Goal: Information Seeking & Learning: Learn about a topic

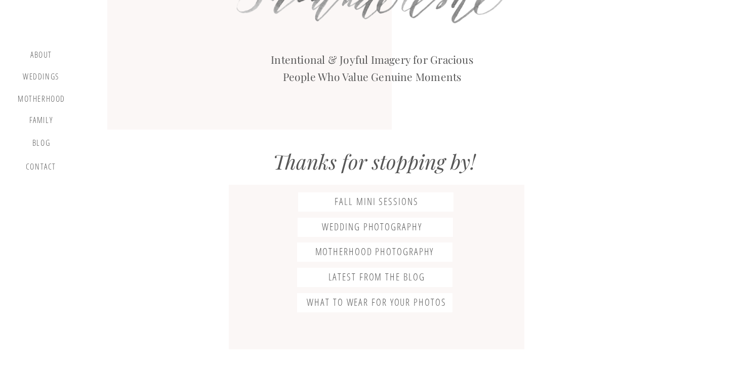
scroll to position [74, 0]
click at [394, 230] on h3 "Wedding photography" at bounding box center [372, 227] width 156 height 12
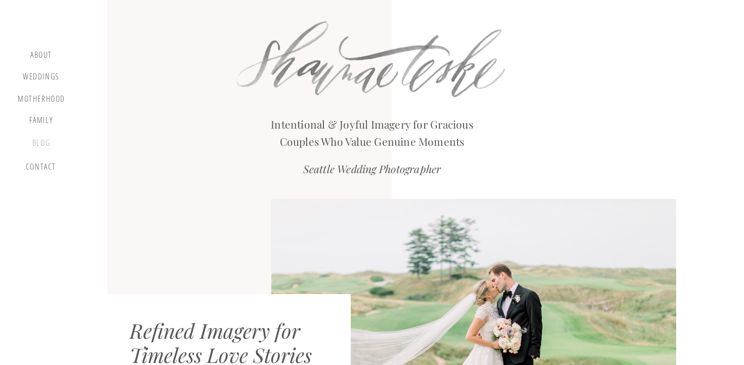
click at [45, 147] on div "blog" at bounding box center [41, 145] width 30 height 14
